Goal: Task Accomplishment & Management: Complete application form

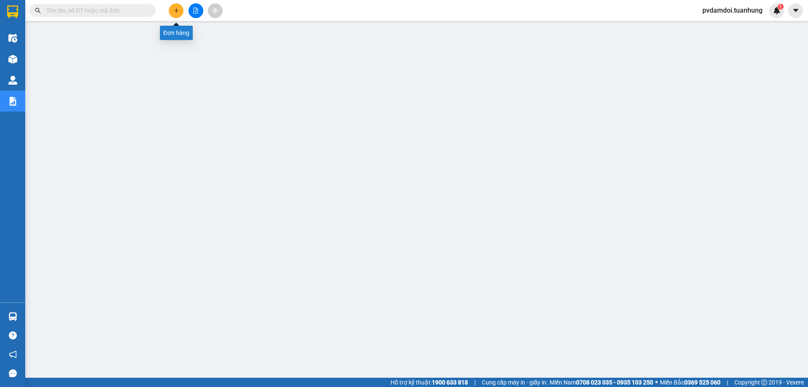
click at [177, 16] on button at bounding box center [176, 10] width 15 height 15
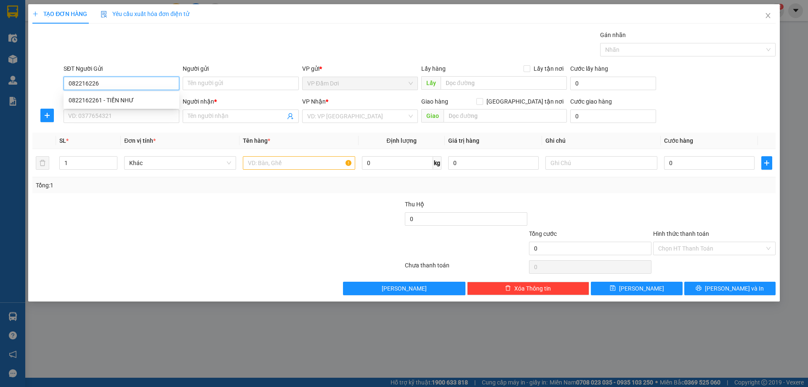
type input "0822162261"
click at [112, 101] on div "0822162261 - TIẾN NHƯ" at bounding box center [122, 100] width 106 height 9
type input "TIẾN NHƯ"
type input "0822162261"
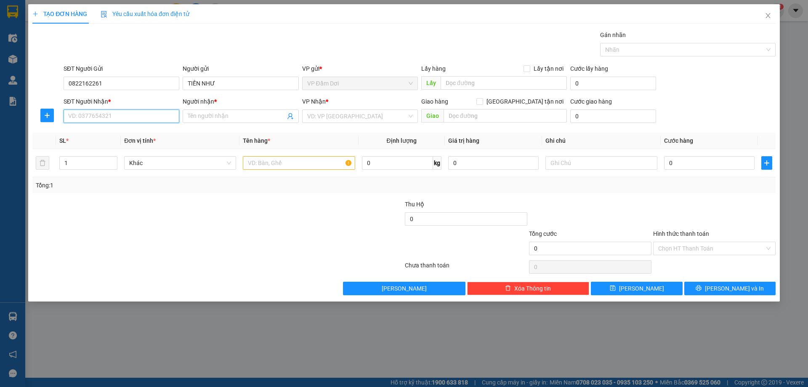
click at [117, 122] on input "SĐT Người Nhận *" at bounding box center [122, 115] width 116 height 13
click at [108, 133] on div "0973357550 - [GEOGRAPHIC_DATA]" at bounding box center [122, 132] width 106 height 9
type input "0973357550"
type input "ĐẠI VIỆT"
click at [274, 165] on input "text" at bounding box center [299, 162] width 112 height 13
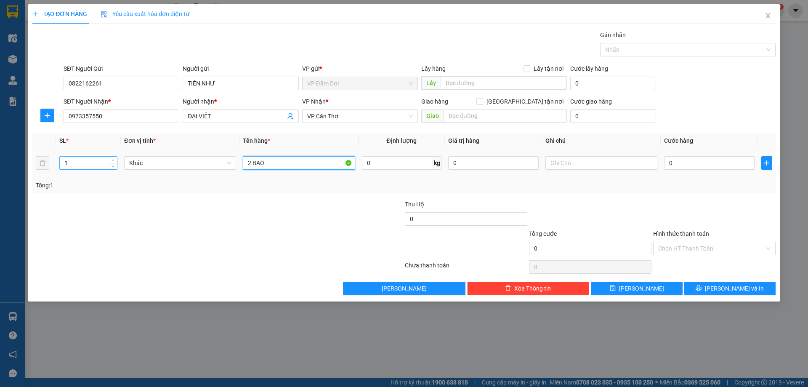
type input "2 BAO"
click at [83, 162] on input "1" at bounding box center [88, 163] width 57 height 13
type input "2"
click at [700, 164] on input "0" at bounding box center [709, 162] width 90 height 13
type input "001"
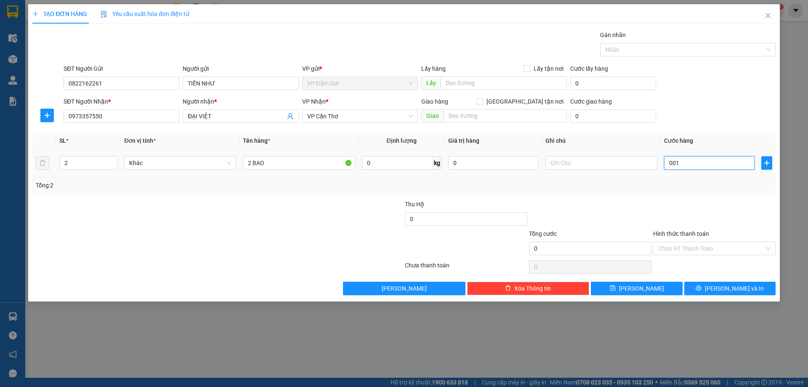
type input "1"
type input "0.010"
type input "10"
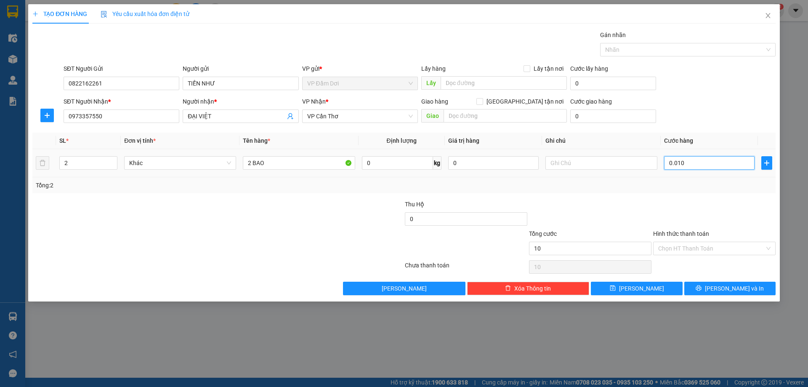
type input "00.100"
type input "100"
click at [761, 178] on div "Tổng: 2" at bounding box center [403, 185] width 743 height 16
type input "100.000"
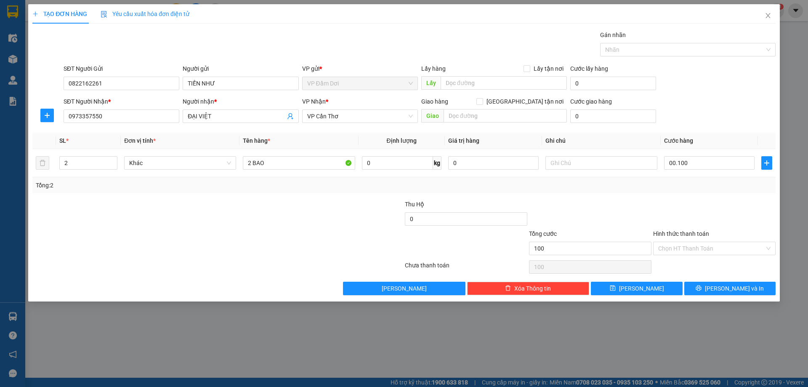
type input "100.000"
click at [702, 285] on icon "printer" at bounding box center [699, 288] width 6 height 6
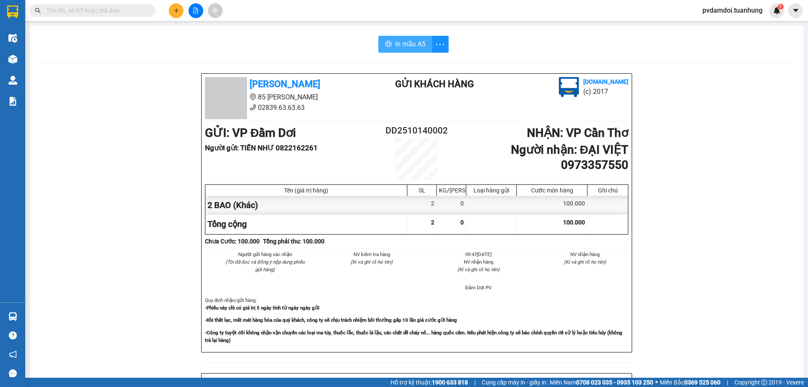
click at [399, 45] on span "In mẫu A5" at bounding box center [410, 44] width 30 height 11
click at [422, 43] on span "In mẫu A5" at bounding box center [410, 44] width 30 height 11
click at [594, 165] on div "[PERSON_NAME] 85 [PERSON_NAME] Hoàng 02839.63.63.63 Gửi khách hàng [DOMAIN_NAME…" at bounding box center [416, 366] width 753 height 587
